Goal: Transaction & Acquisition: Purchase product/service

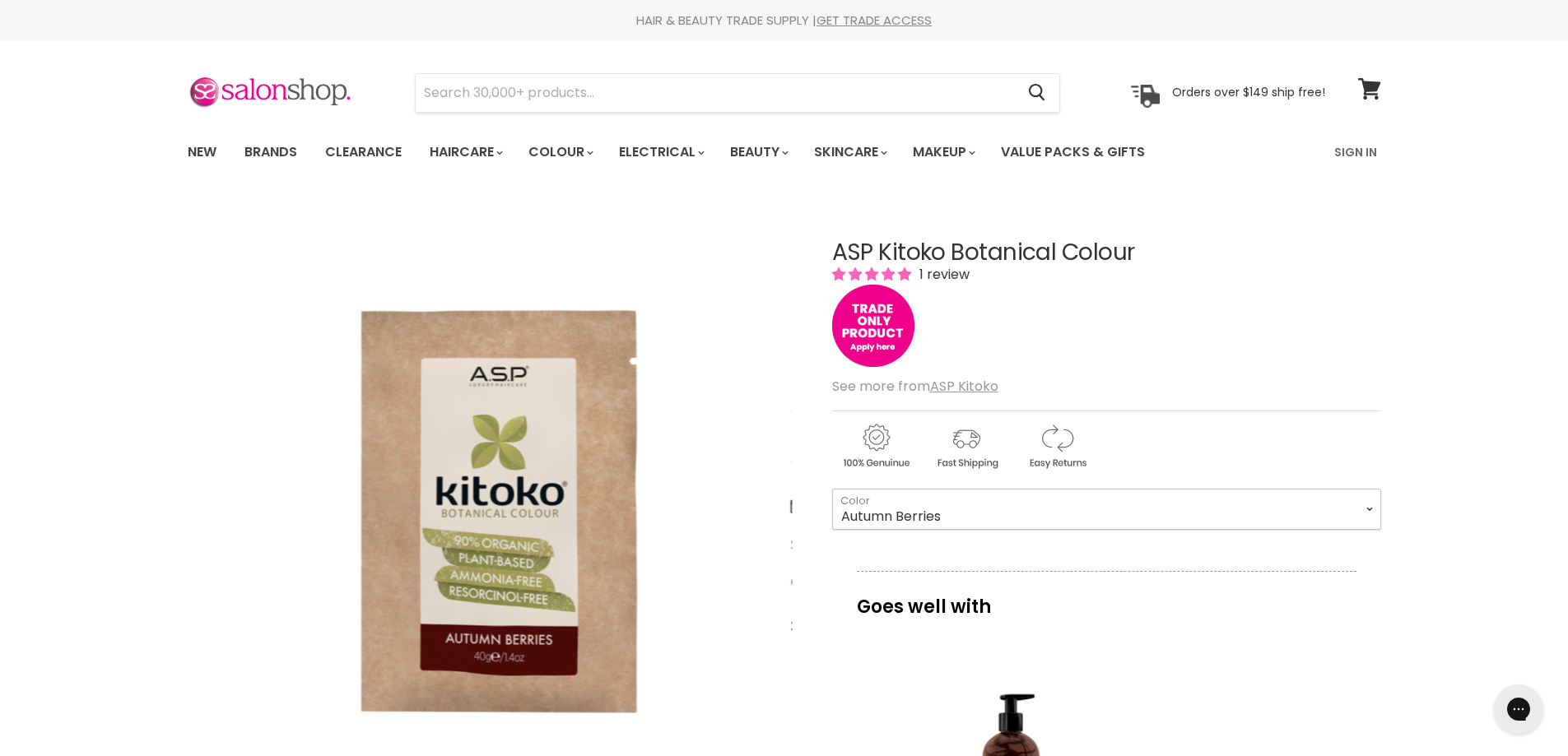
click at [1058, 508] on select "Autumn Berries All Spice Bitter Chocolate Chocolate [GEOGRAPHIC_DATA] Crystal C…" at bounding box center [1106, 509] width 549 height 41
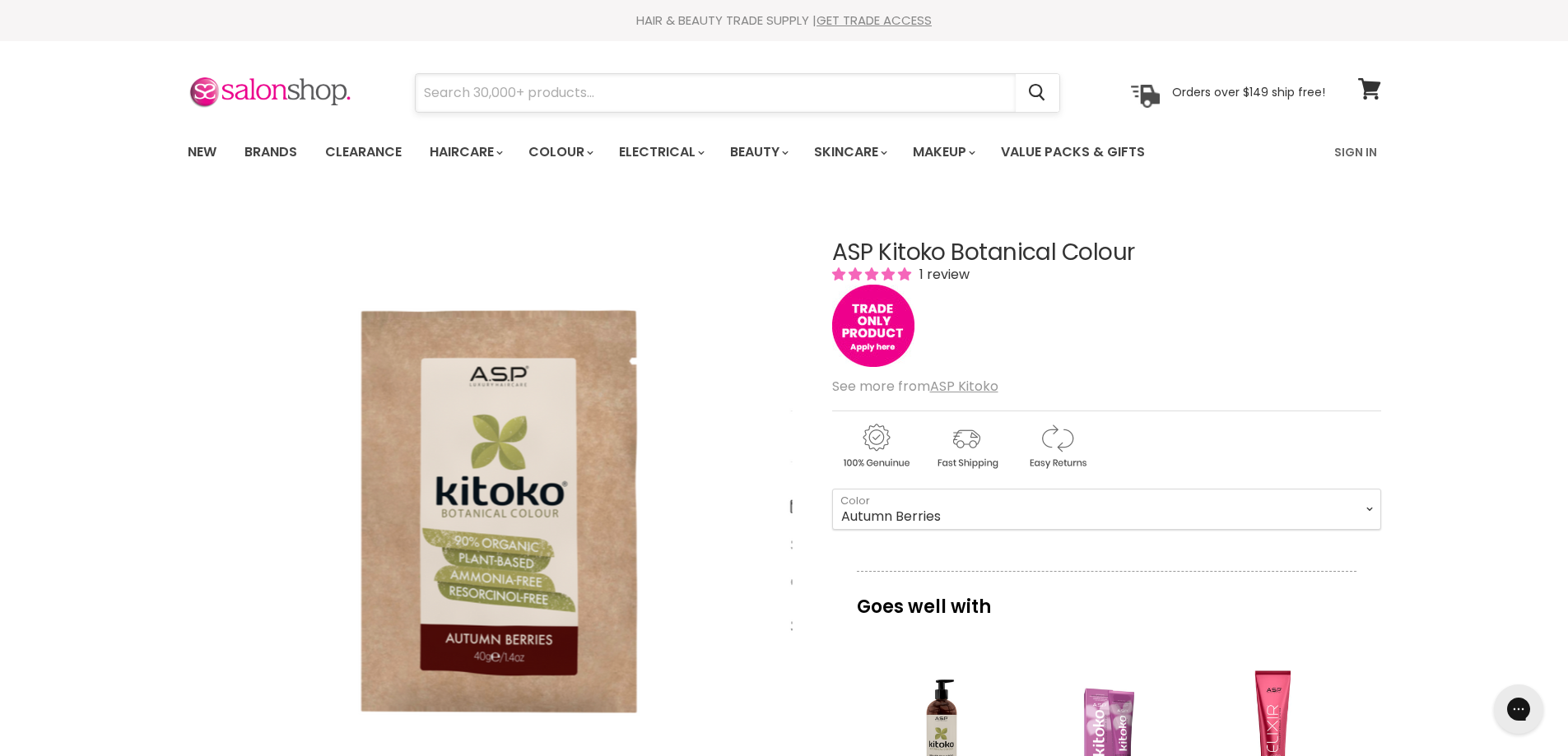
click at [464, 98] on input "Search" at bounding box center [716, 93] width 600 height 38
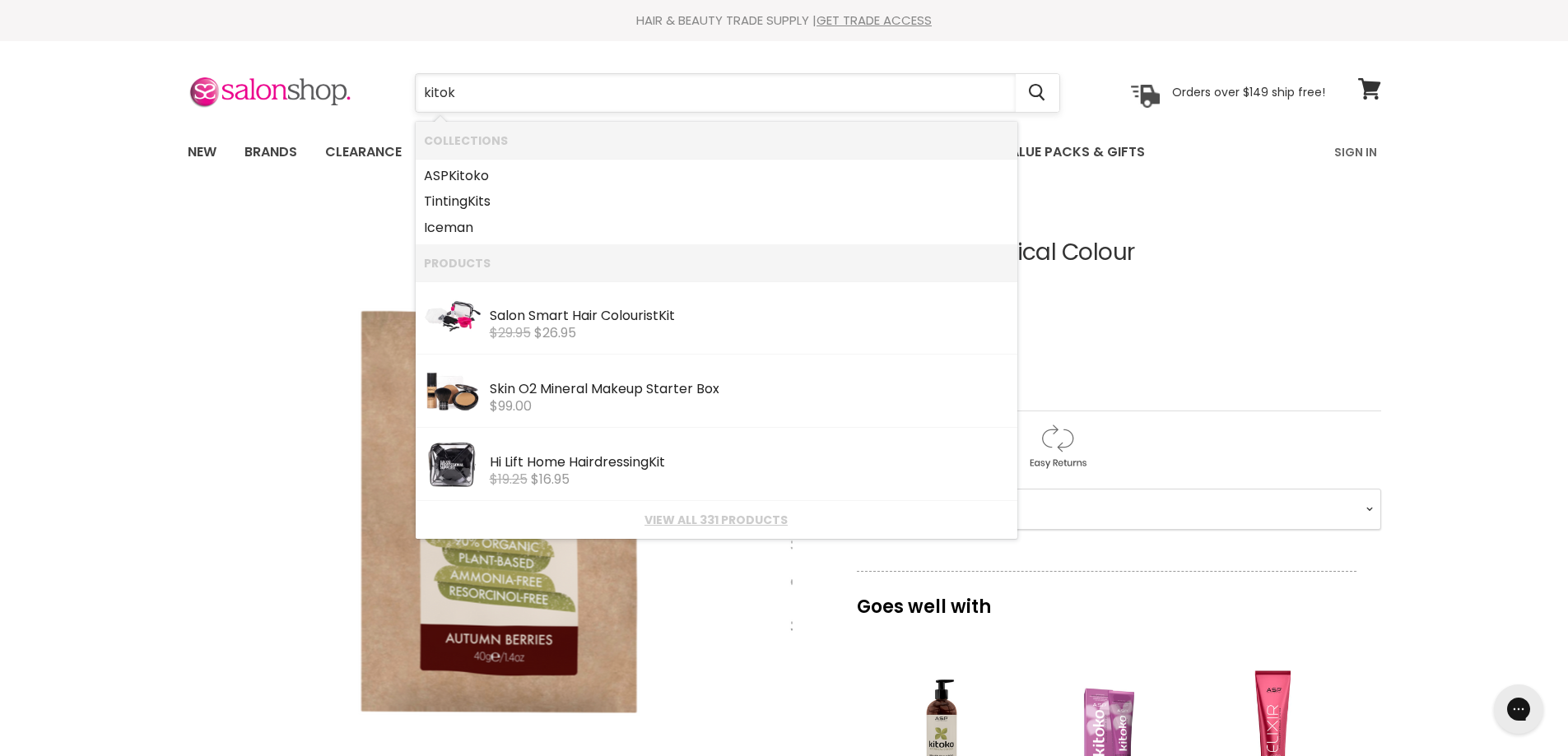
type input "kitoko"
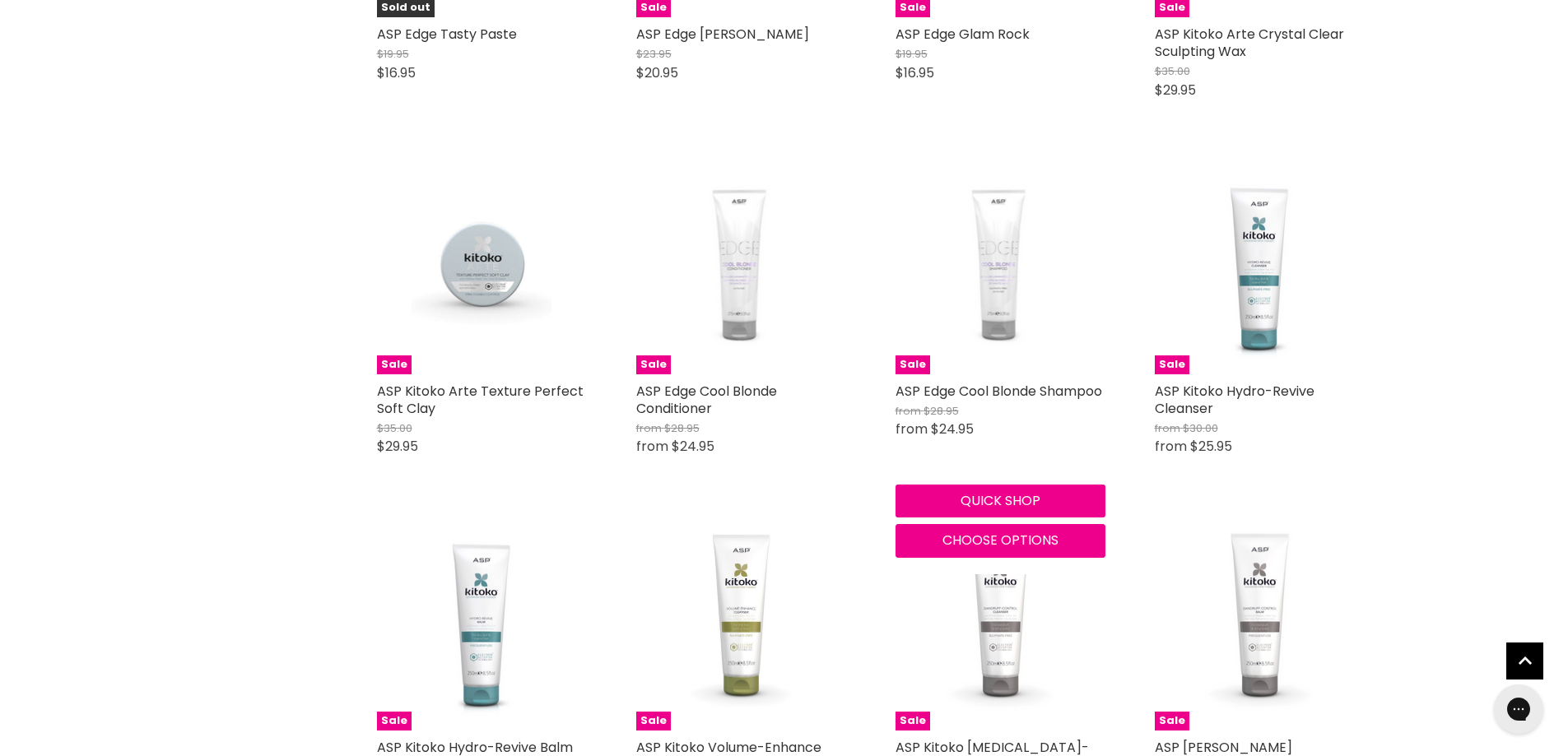
scroll to position [1070, 0]
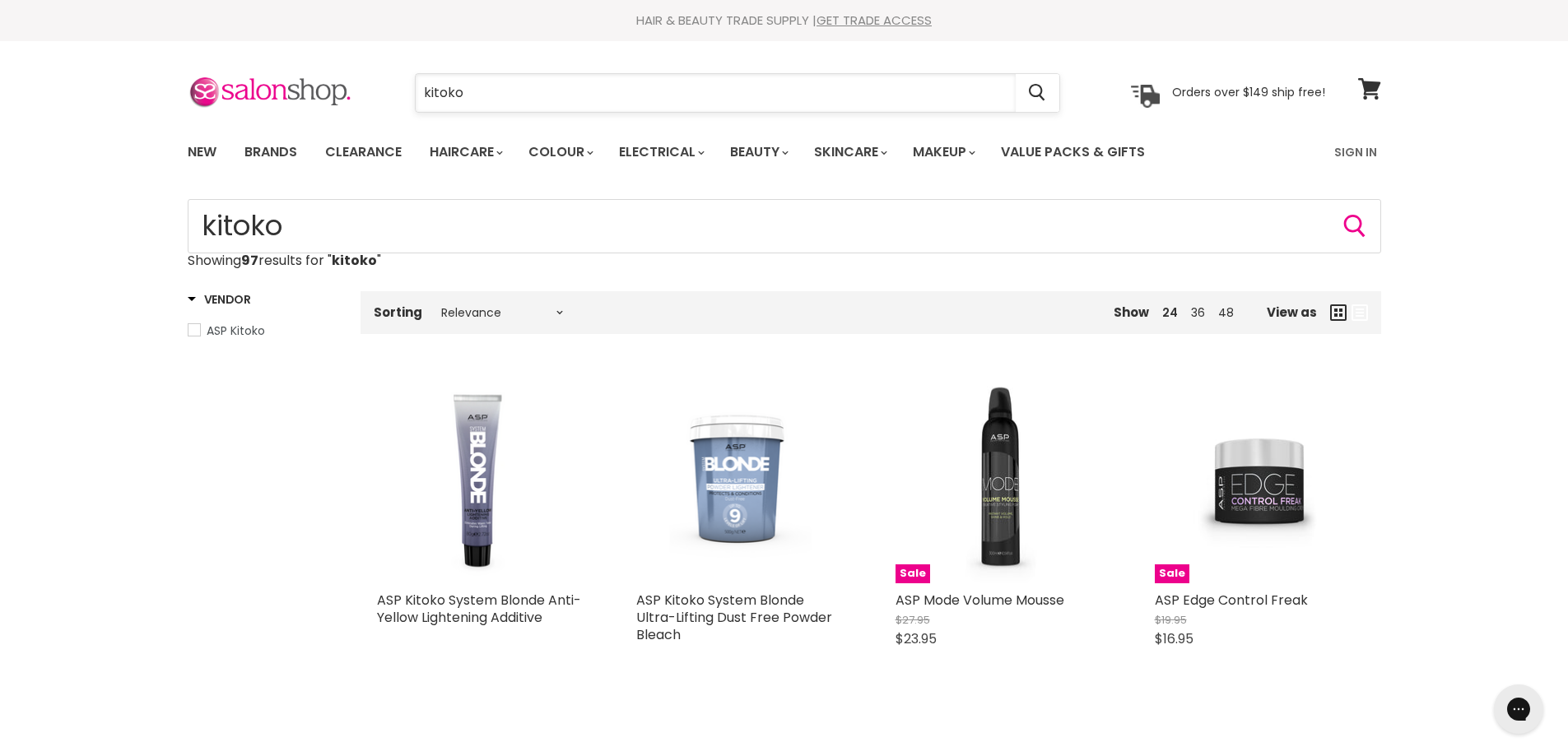
click at [501, 99] on input "kitoko" at bounding box center [716, 93] width 600 height 38
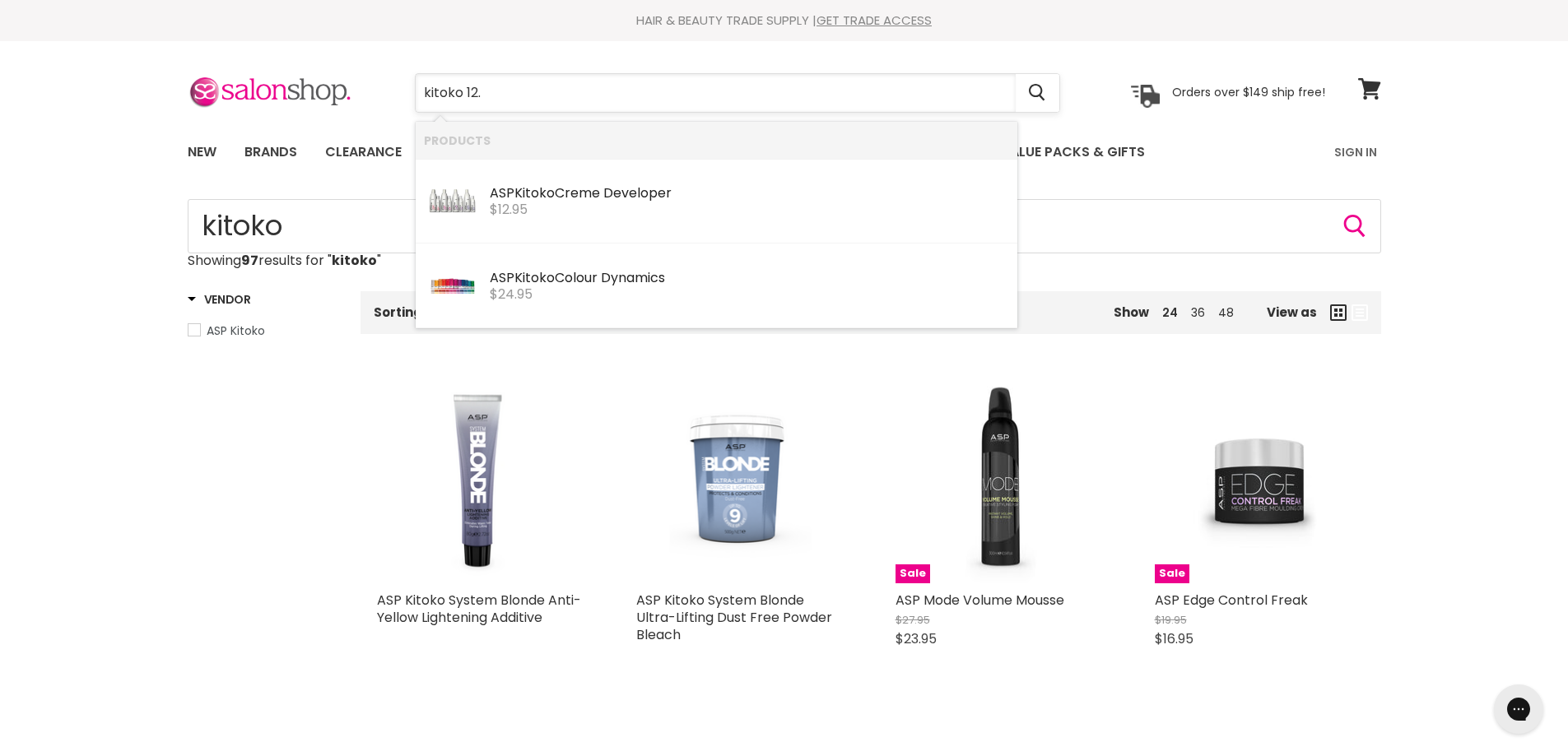
type input "kitoko 12.1"
